Goal: Find specific page/section: Find specific page/section

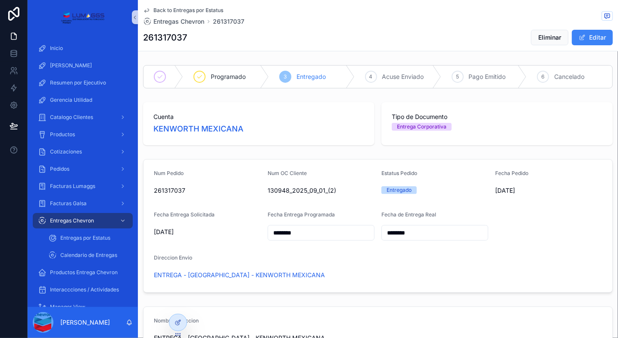
scroll to position [391, 0]
